Goal: Obtain resource: Download file/media

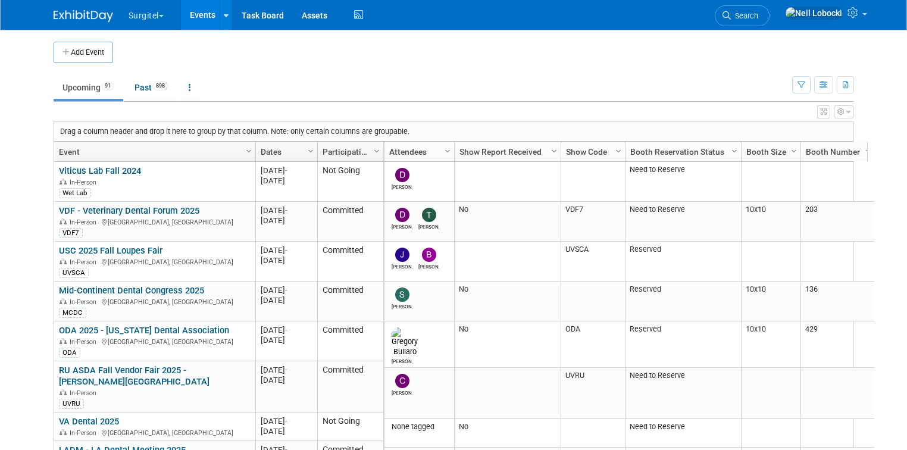
scroll to position [171, 0]
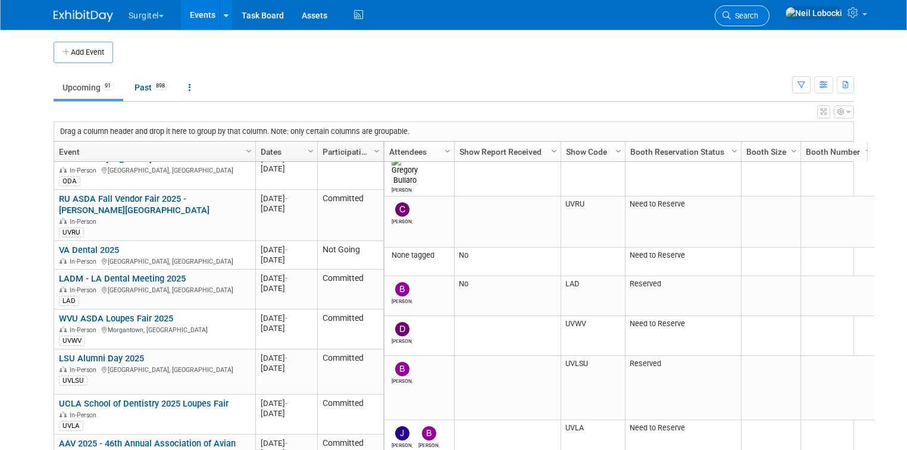
click at [758, 12] on span "Search" at bounding box center [744, 15] width 27 height 9
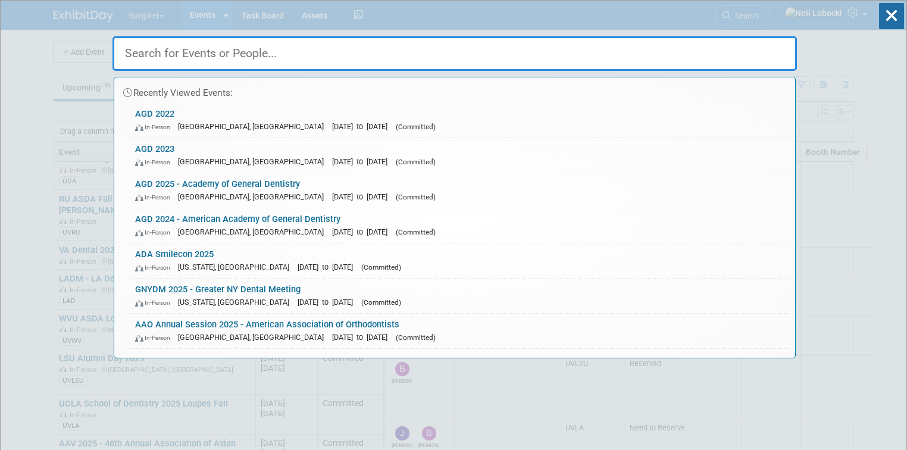
click at [669, 52] on input "text" at bounding box center [454, 53] width 684 height 35
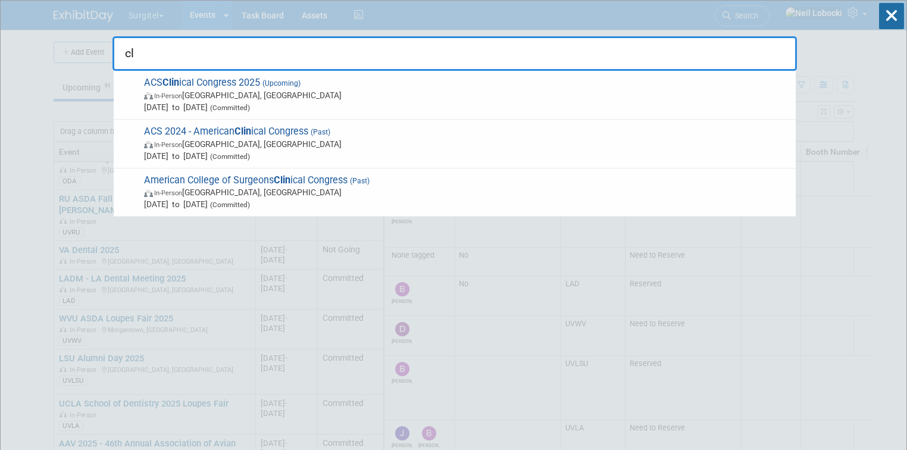
type input "c"
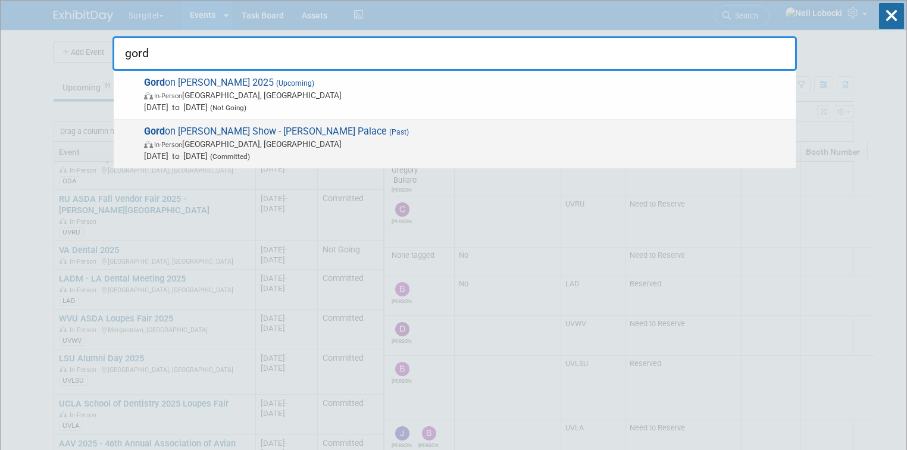
type input "gord"
click at [235, 136] on span "Gord on [PERSON_NAME] Show - [PERSON_NAME] Palace (Past) In-Person [GEOGRAPHIC_…" at bounding box center [464, 144] width 649 height 36
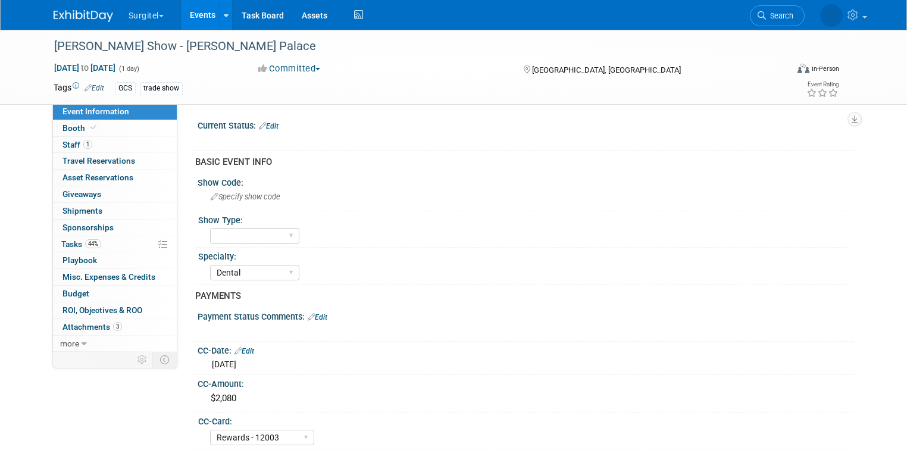
select select "Dental"
select select "Rewards - 12003"
select select "Yes"
click at [124, 320] on link "3 Attachments 3" at bounding box center [115, 327] width 124 height 16
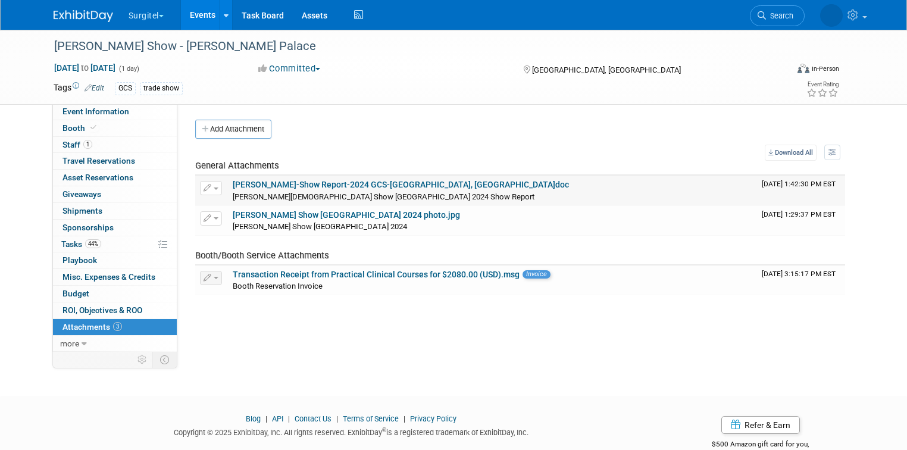
click at [338, 181] on link "[PERSON_NAME]-Show Report-2024 GCS-[GEOGRAPHIC_DATA], [GEOGRAPHIC_DATA]doc" at bounding box center [401, 185] width 336 height 10
click at [88, 109] on span "Event Information" at bounding box center [95, 111] width 67 height 10
select select "Dental"
select select "Rewards - 12003"
select select "Yes"
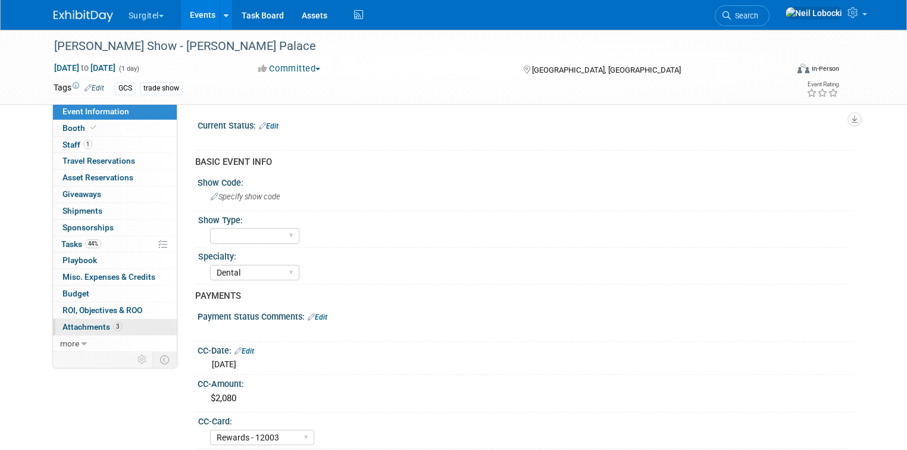
click at [89, 325] on span "Attachments 3" at bounding box center [91, 327] width 59 height 10
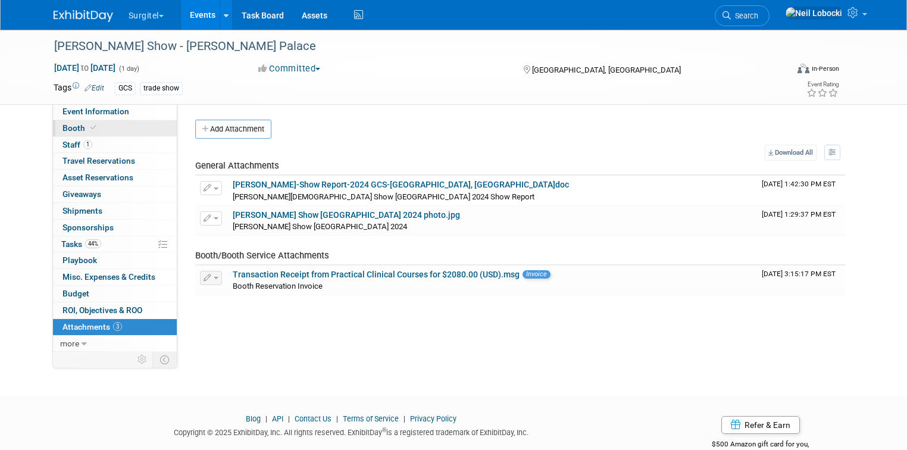
click at [94, 126] on link "Booth" at bounding box center [115, 128] width 124 height 16
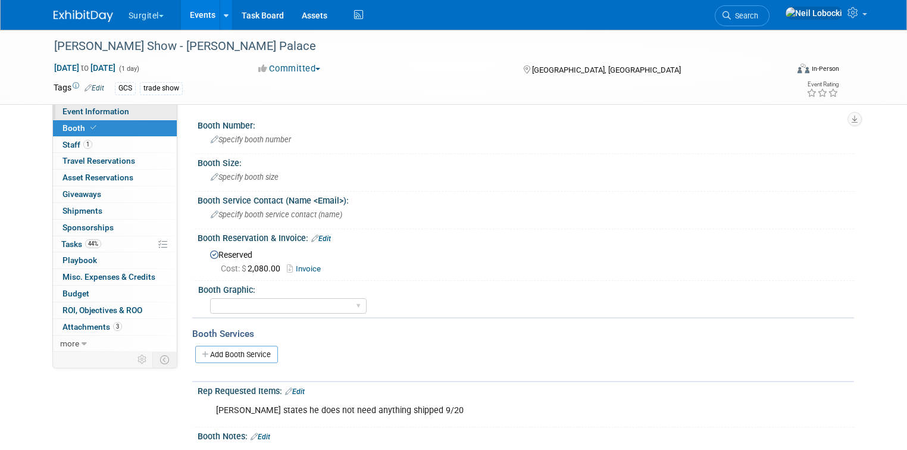
click at [121, 109] on link "Event Information" at bounding box center [115, 112] width 124 height 16
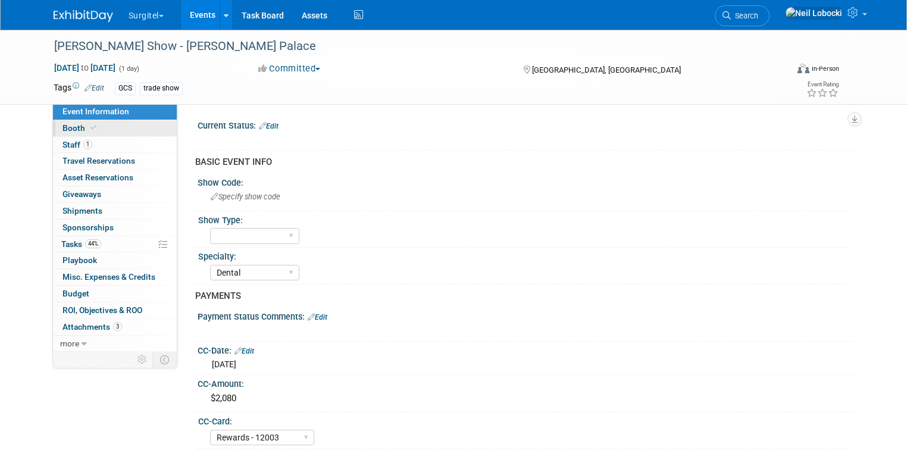
click at [126, 127] on link "Booth" at bounding box center [115, 128] width 124 height 16
